Goal: Task Accomplishment & Management: Use online tool/utility

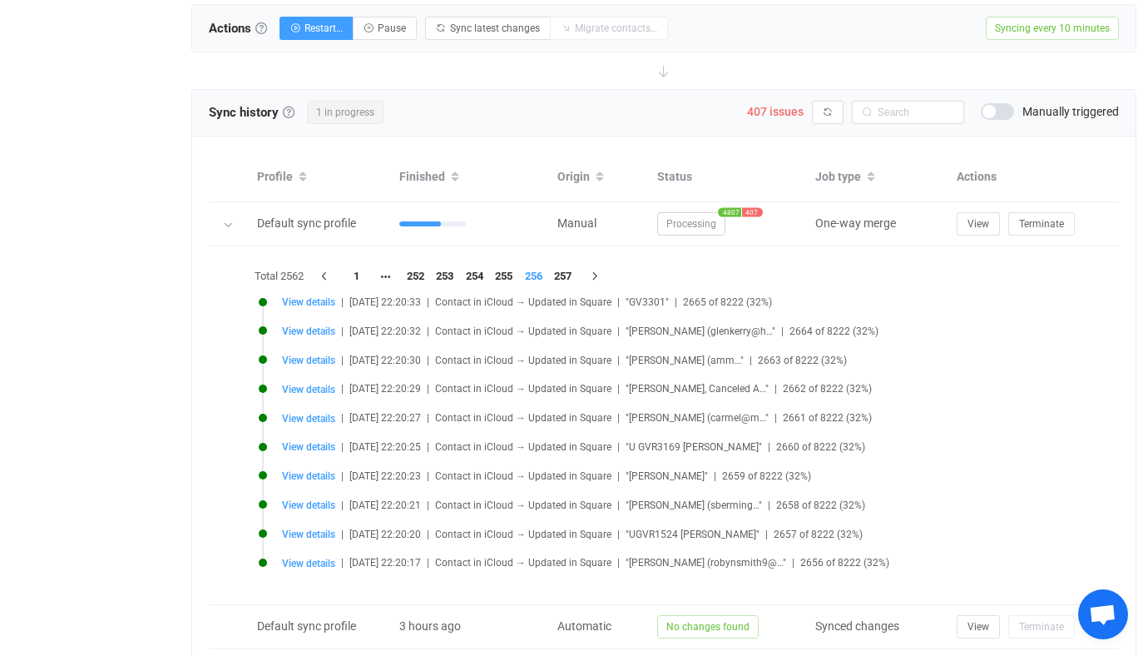
scroll to position [636, 0]
click at [828, 115] on button "button" at bounding box center [828, 112] width 32 height 23
click at [286, 334] on span "View details" at bounding box center [308, 331] width 53 height 12
type input "[PERSON_NAME]"
type input "Tabell"
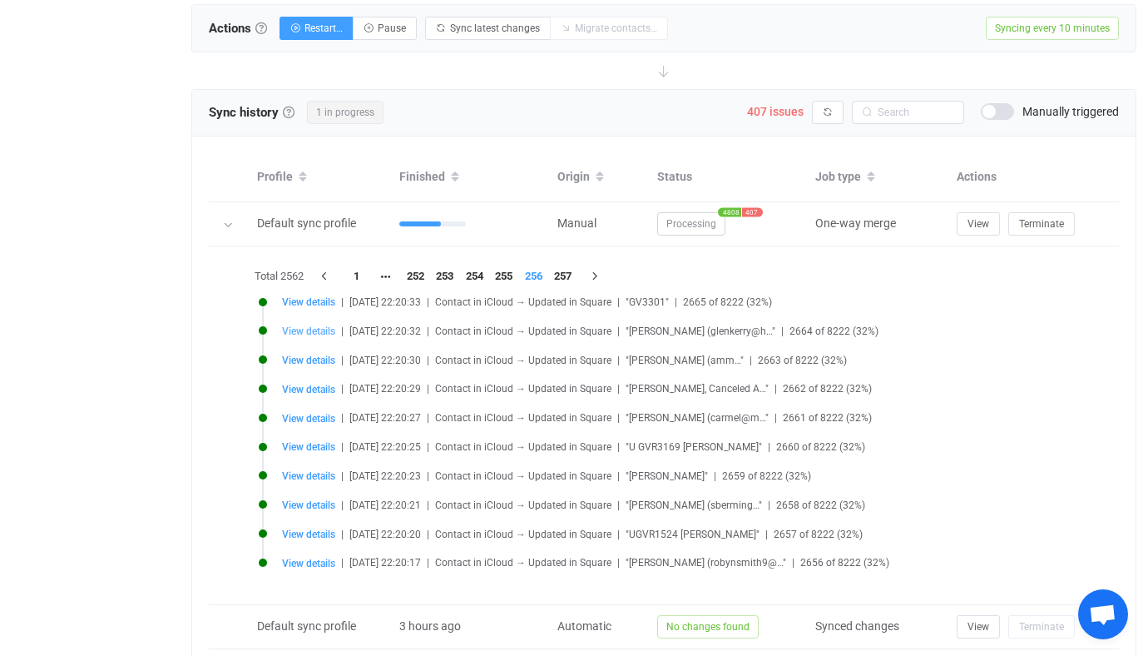
type input "[PERSON_NAME]"
type textarea "uses a granula scrub every thing else fine [PERSON_NAME] [DATE] EBS brought dau…"
type input "Admin/Accounts"
type input "[DATE] 00:00:00"
type input "[EMAIL_ADDRESS][DOMAIN_NAME]"
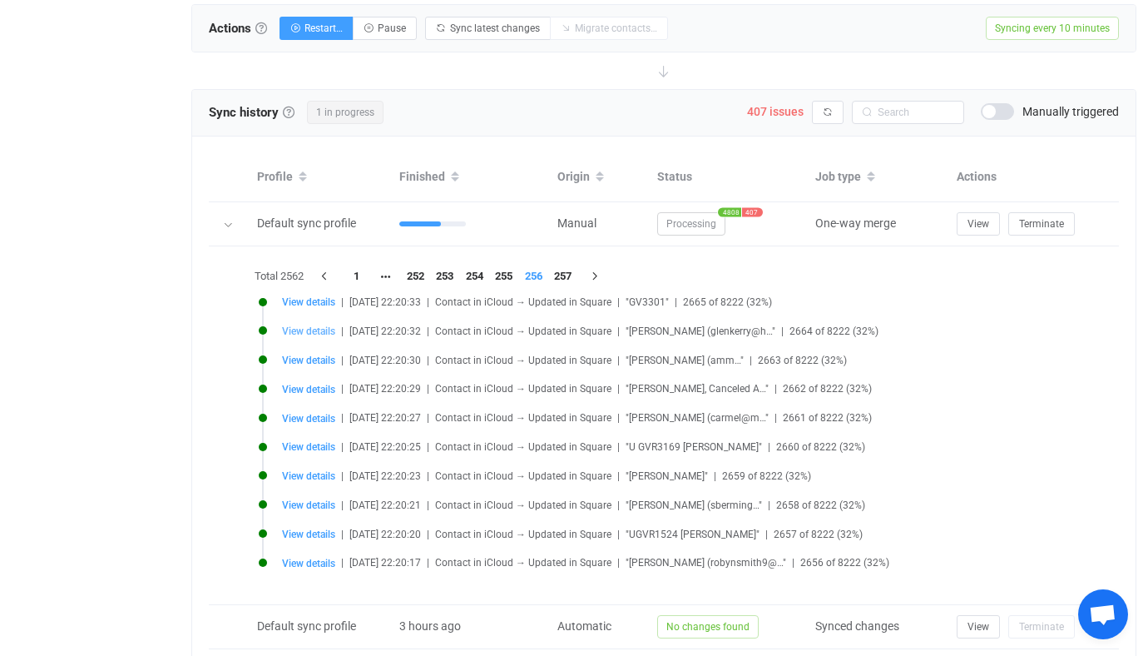
type input "[PHONE_NUMBER]"
type input "Mobile"
type input "[PHONE_NUMBER]"
type input "Home"
type input "NDBiZTliOTYtNjAxZi00MjQ4LWEwM2EtNDI0NTljYWQ5ZDZk.vcf"
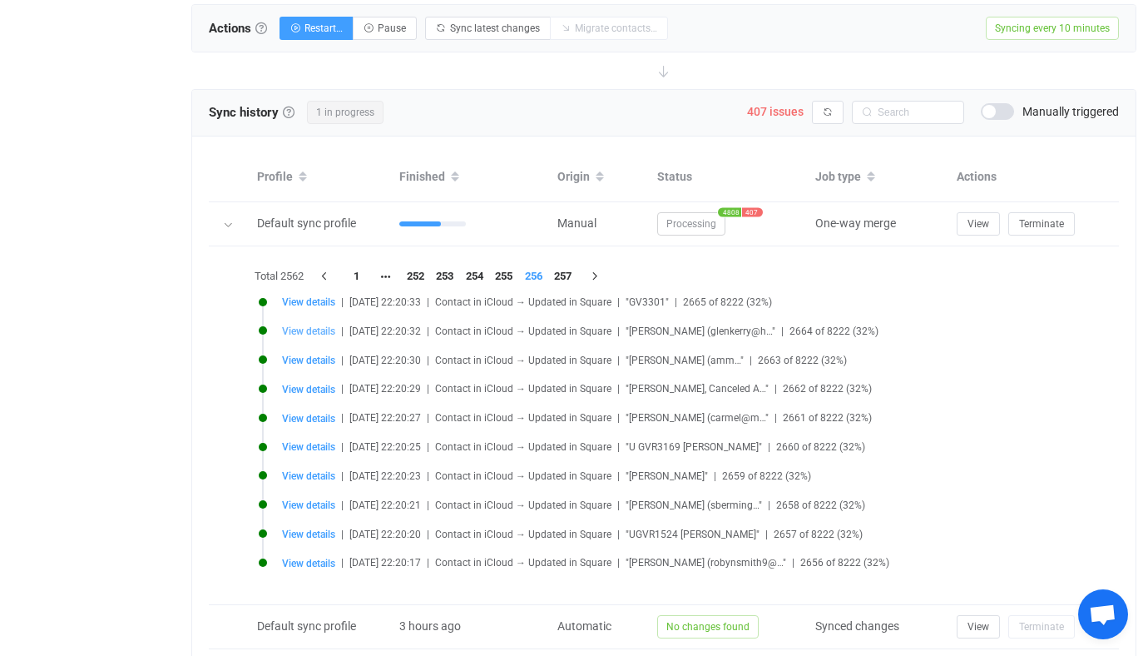
type input "[PERSON_NAME]"
type input "Tabell"
type textarea "uses a granula scrub every thing else fine [PERSON_NAME] [DATE] EBS brought dau…"
type input "[DATE] 00:00:00"
type input "[EMAIL_ADDRESS][DOMAIN_NAME]"
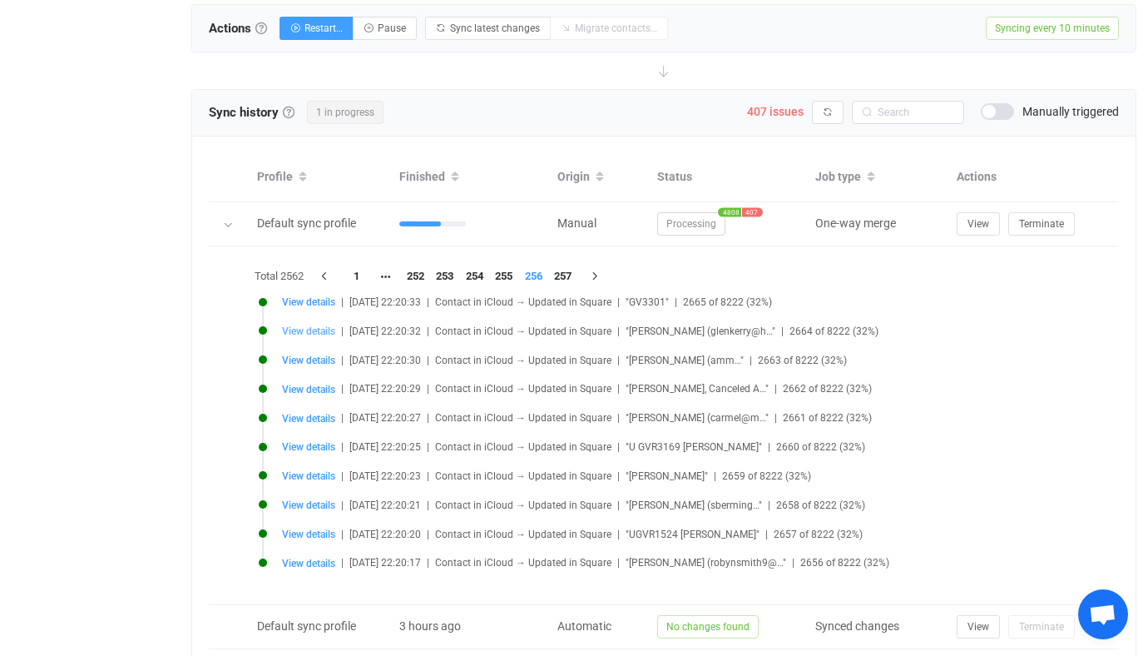
type input "[PHONE_NUMBER]"
type input "home"
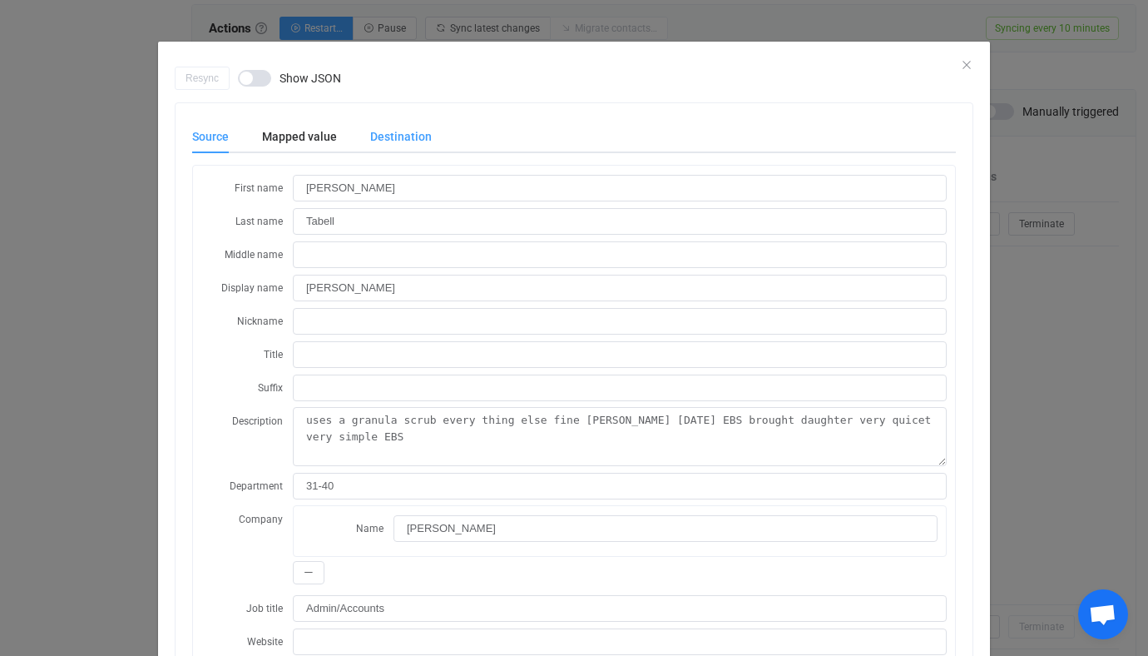
click at [401, 136] on div "Destination" at bounding box center [393, 136] width 78 height 33
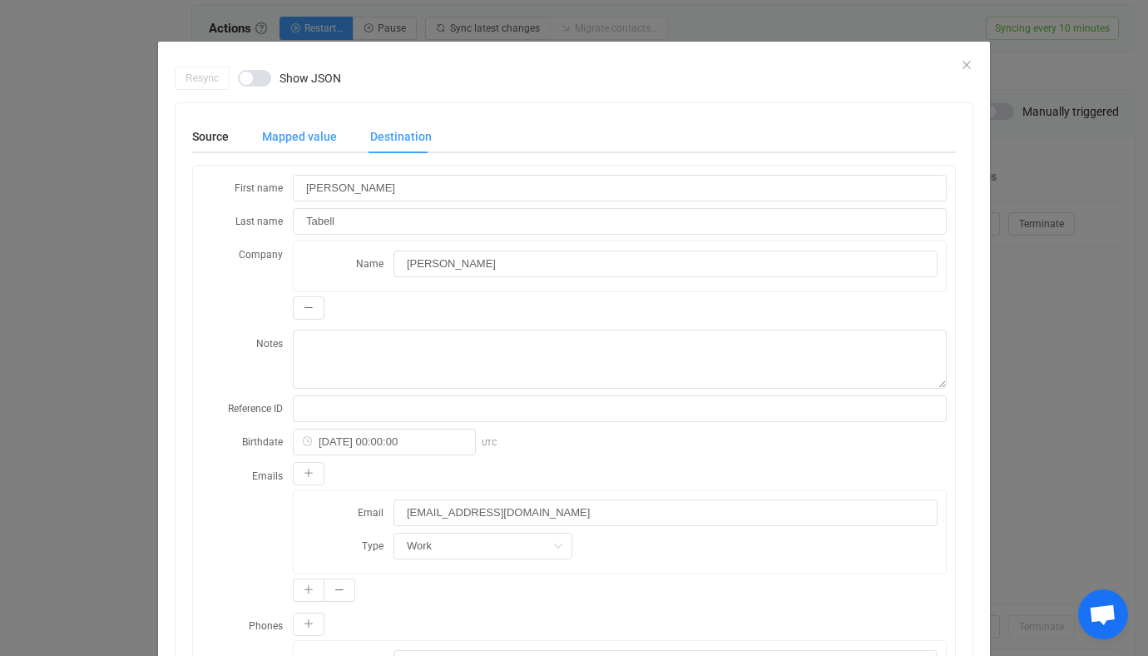
click at [300, 139] on div "Mapped value" at bounding box center [299, 136] width 108 height 33
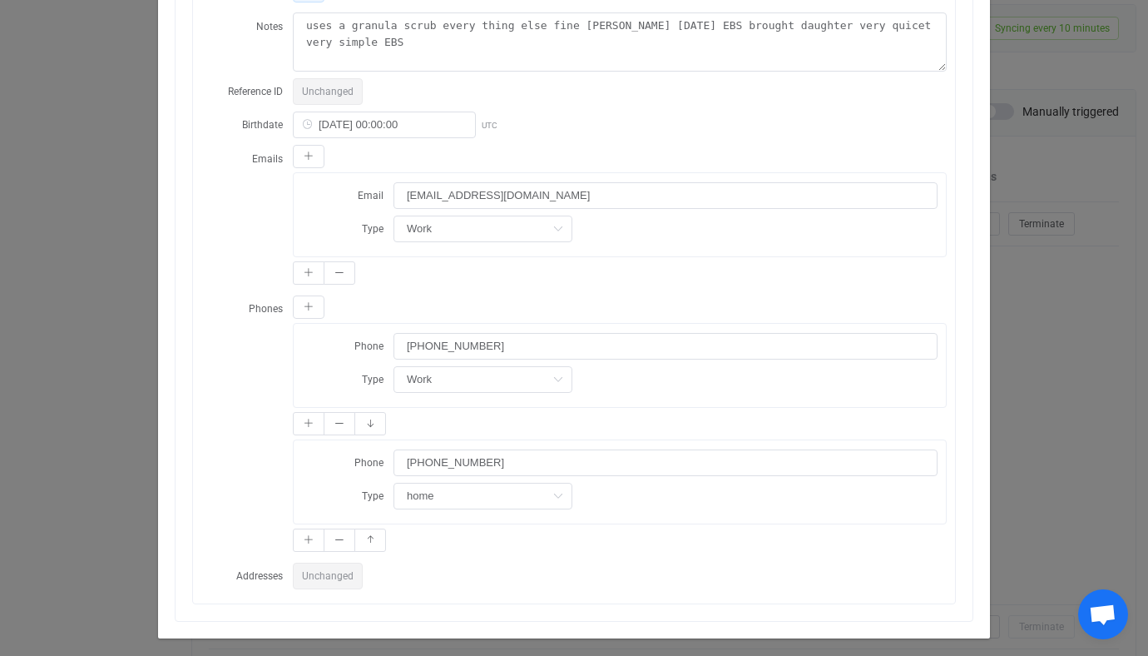
scroll to position [337, 0]
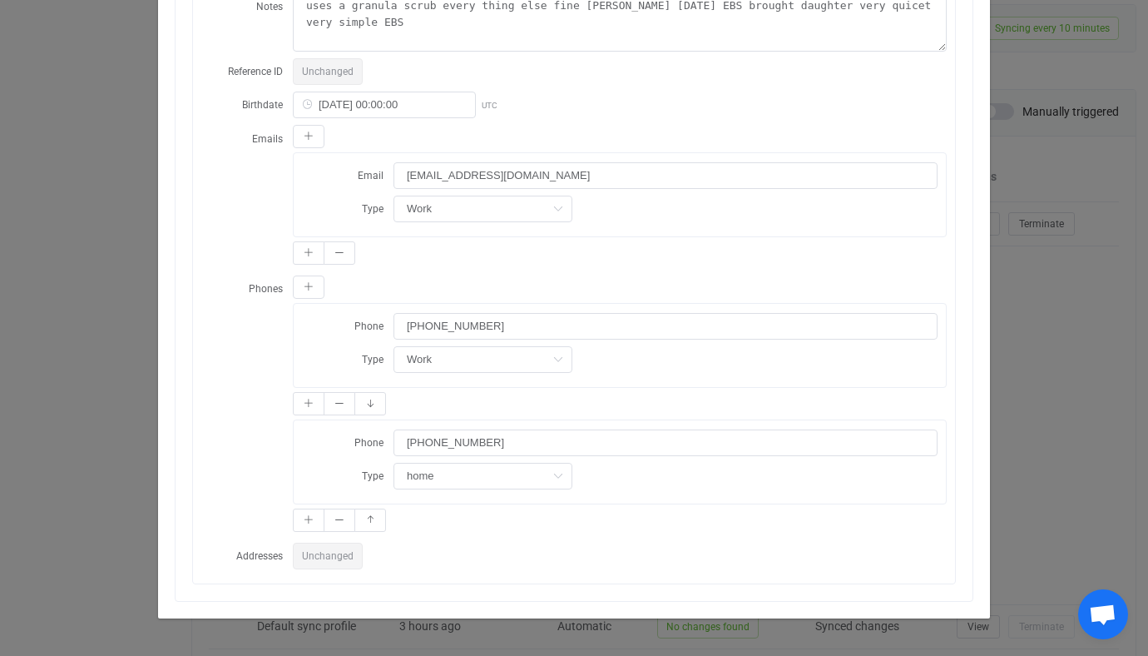
click at [133, 307] on div "Resync Show JSON Source Mapped value Destination First name [PERSON_NAME] Last …" at bounding box center [574, 328] width 1148 height 656
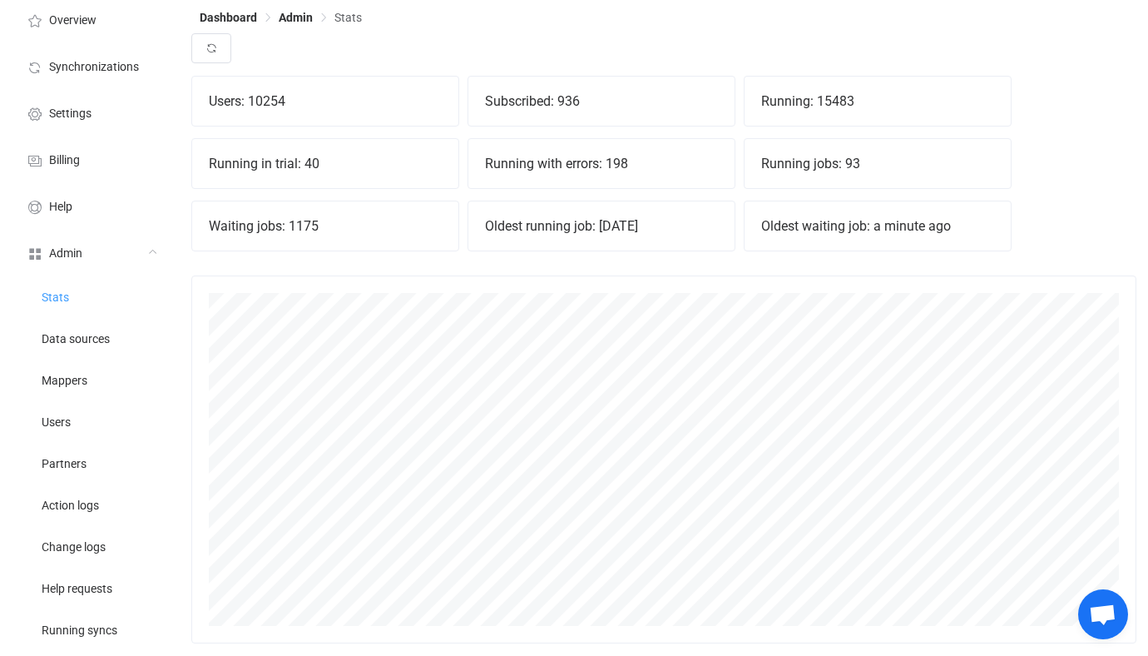
scroll to position [368, 945]
click at [229, 58] on button "button" at bounding box center [211, 48] width 40 height 30
